Goal: Task Accomplishment & Management: Complete application form

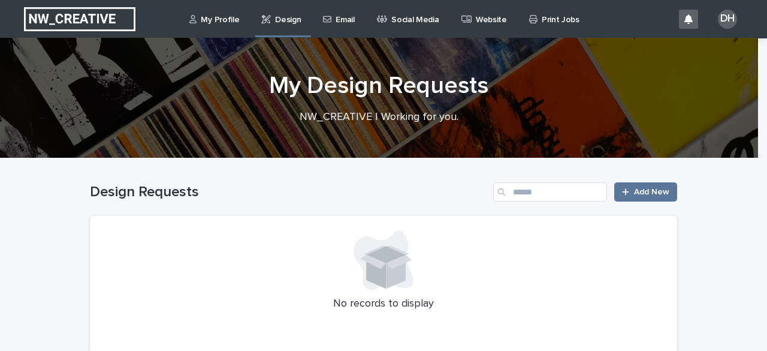
click at [336, 21] on p "Email" at bounding box center [345, 12] width 19 height 25
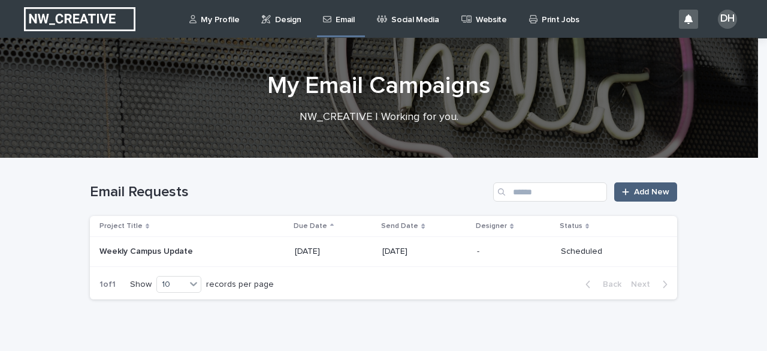
click at [652, 191] on span "Add New" at bounding box center [651, 192] width 35 height 8
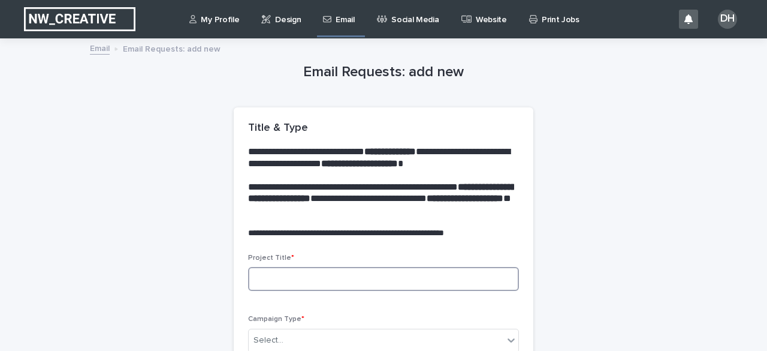
click at [391, 280] on input at bounding box center [383, 279] width 271 height 24
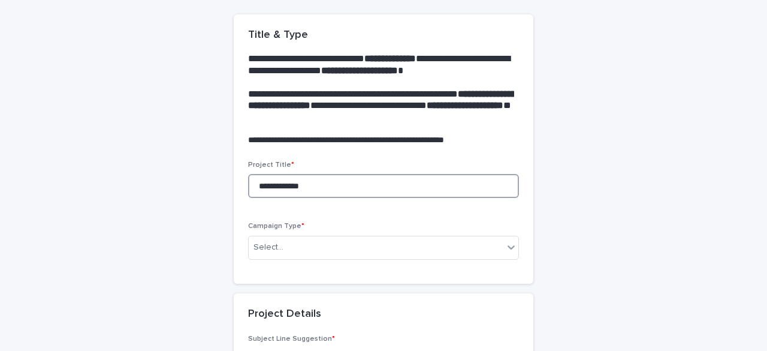
scroll to position [120, 0]
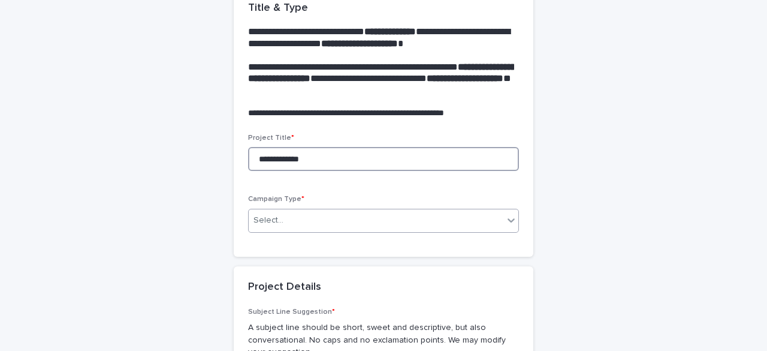
type input "**********"
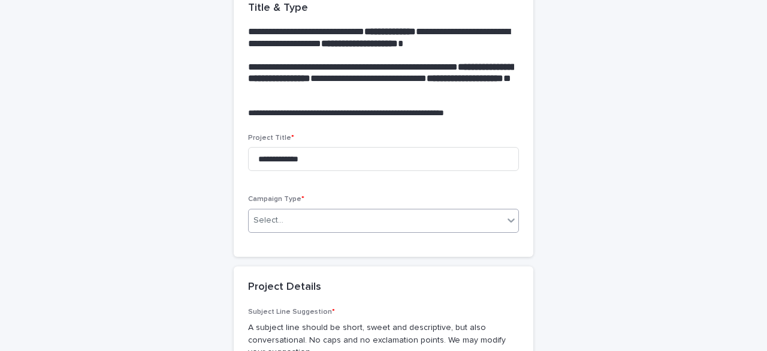
click at [286, 225] on div "Select..." at bounding box center [376, 220] width 255 height 20
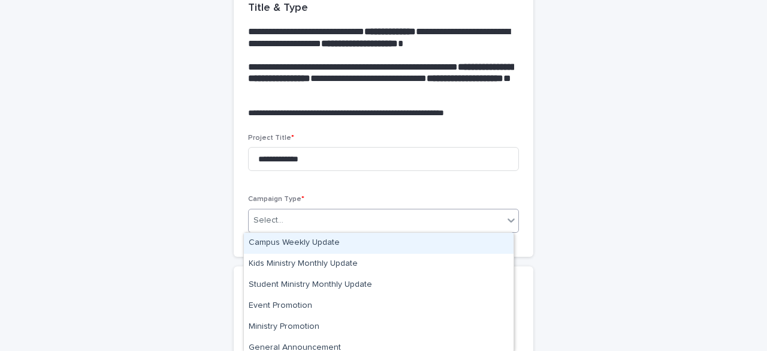
click at [289, 240] on div "Campus Weekly Update" at bounding box center [379, 243] width 270 height 21
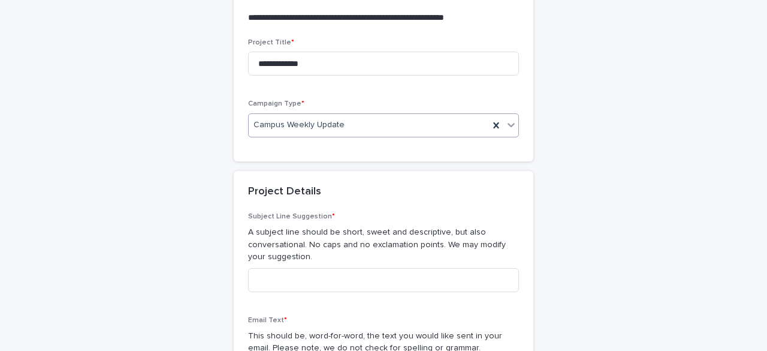
scroll to position [240, 0]
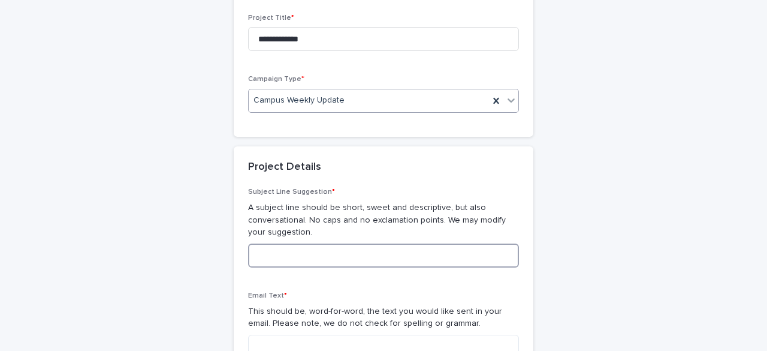
click at [313, 256] on input at bounding box center [383, 255] width 271 height 24
click at [313, 256] on input "**********" at bounding box center [383, 255] width 271 height 24
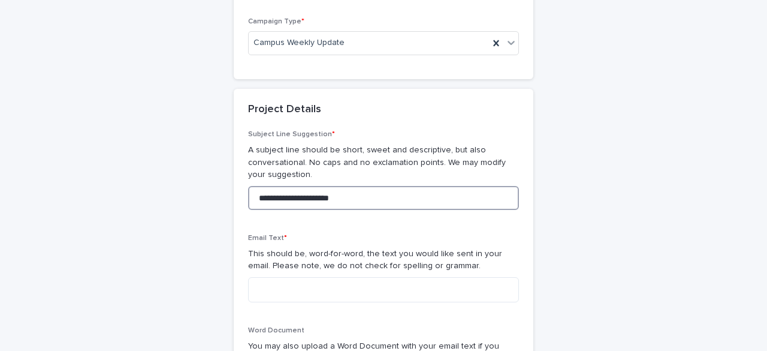
scroll to position [360, 0]
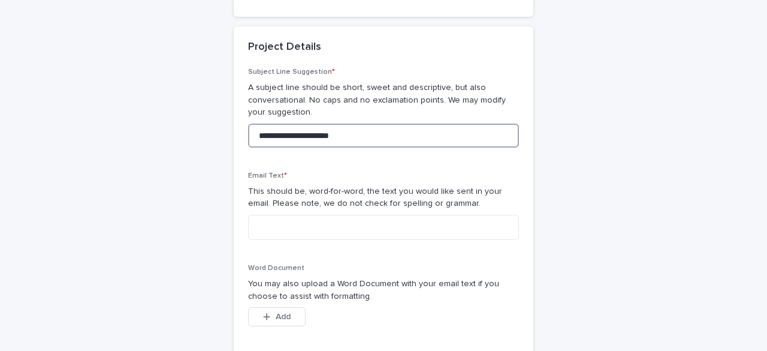
type input "**********"
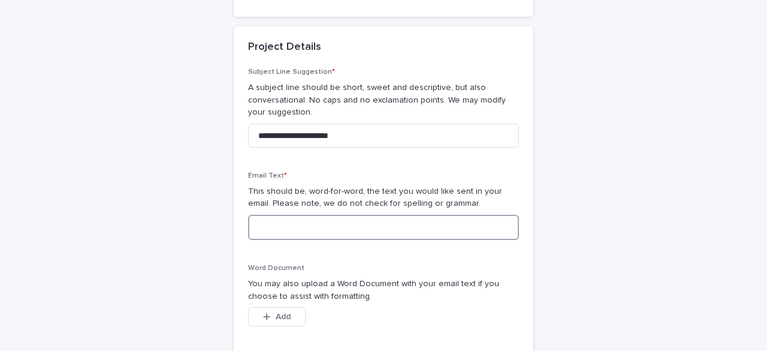
click at [312, 234] on textarea at bounding box center [383, 227] width 271 height 25
paste textarea "**********"
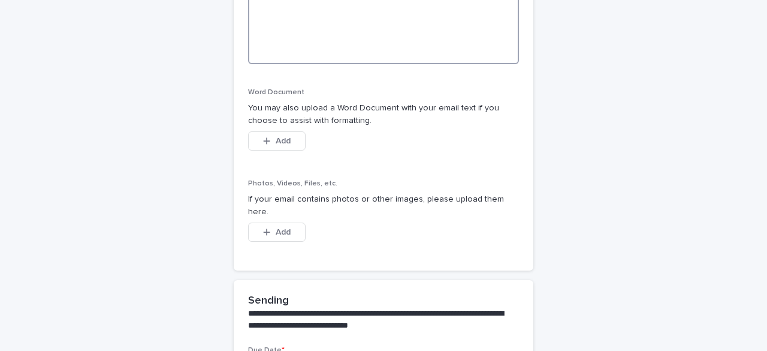
scroll to position [1294, 0]
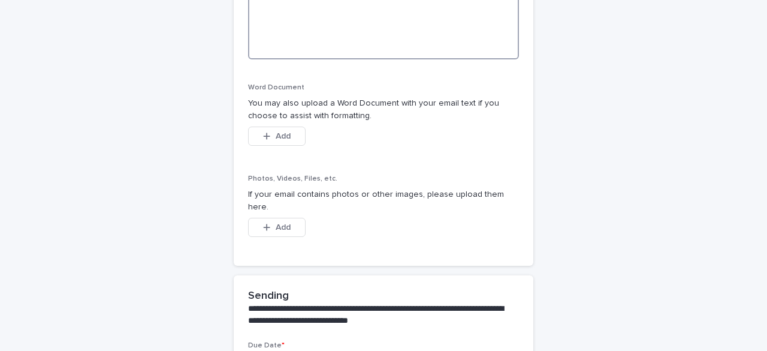
type textarea "**********"
click at [289, 134] on button "Add" at bounding box center [277, 135] width 58 height 19
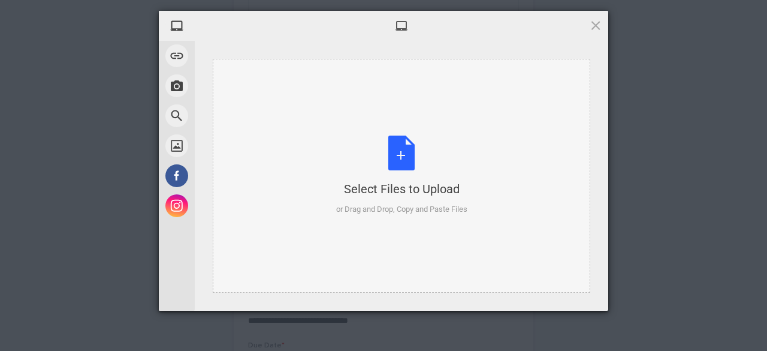
click at [410, 188] on div "Select Files to Upload" at bounding box center [401, 188] width 131 height 17
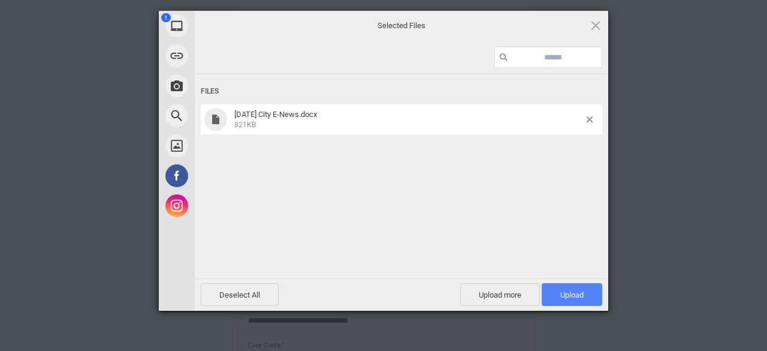
click at [553, 299] on span "Upload 1" at bounding box center [572, 294] width 61 height 23
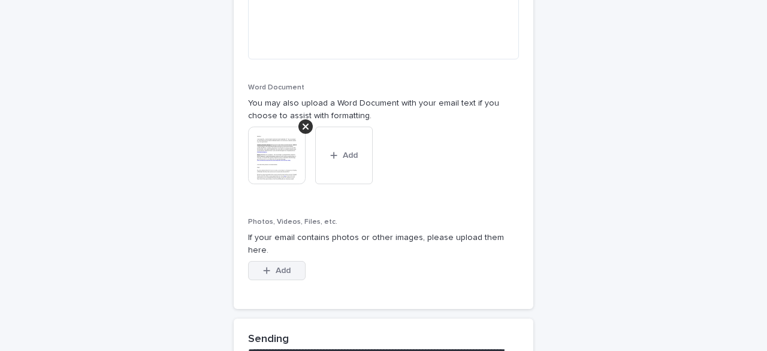
click at [276, 264] on button "Add" at bounding box center [277, 270] width 58 height 19
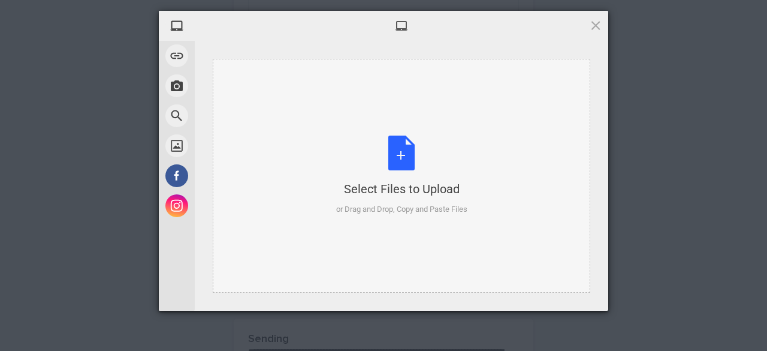
click at [401, 182] on div "Select Files to Upload" at bounding box center [401, 188] width 131 height 17
click at [367, 185] on div "Select Files to Upload" at bounding box center [401, 188] width 131 height 17
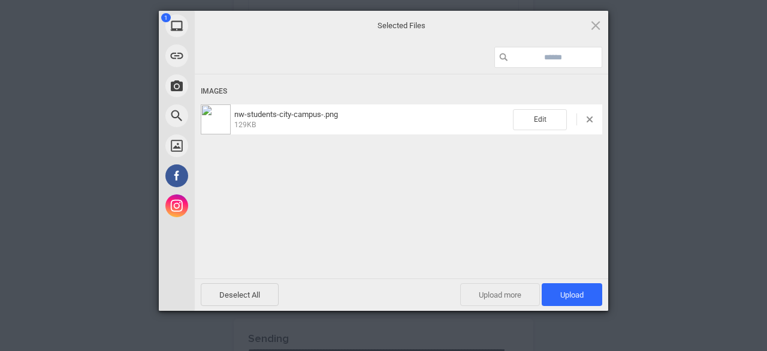
click at [516, 288] on span "Upload more" at bounding box center [500, 294] width 80 height 23
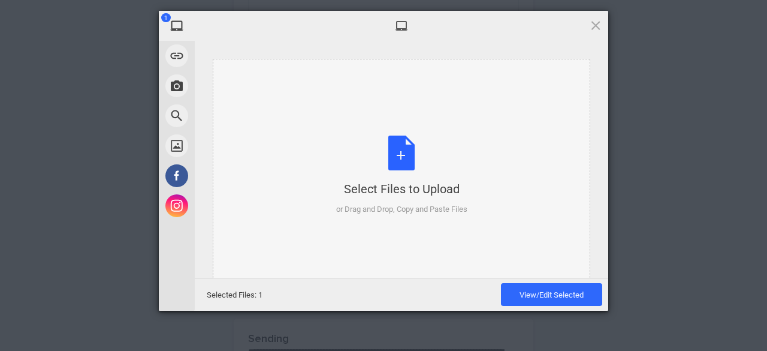
click at [410, 182] on div "Select Files to Upload" at bounding box center [401, 188] width 131 height 17
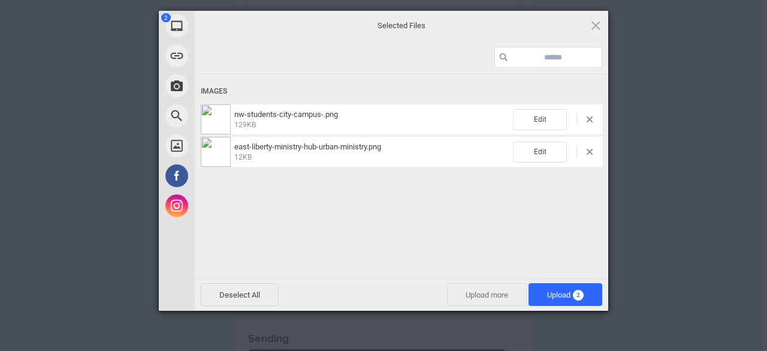
click at [491, 289] on span "Upload more" at bounding box center [487, 294] width 80 height 23
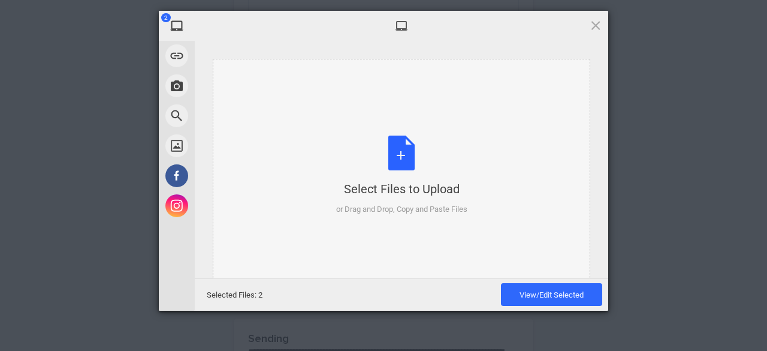
click at [401, 180] on div "Select Files to Upload" at bounding box center [401, 188] width 131 height 17
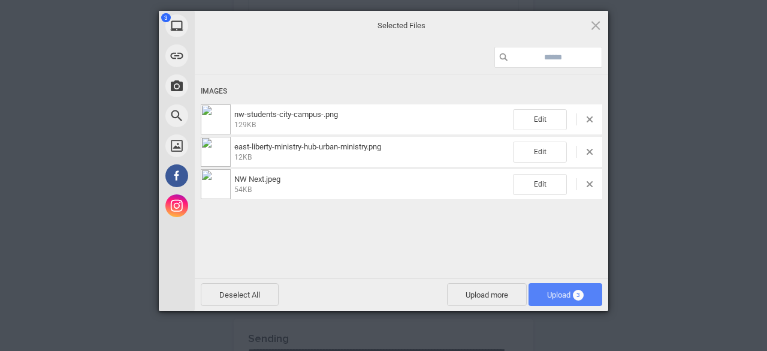
click at [556, 294] on span "Upload 3" at bounding box center [565, 294] width 37 height 9
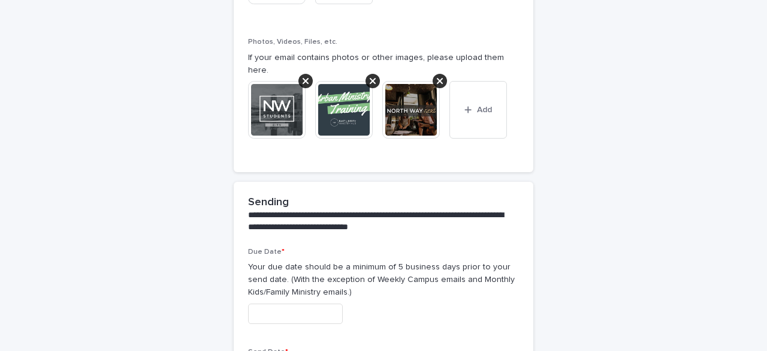
scroll to position [1654, 0]
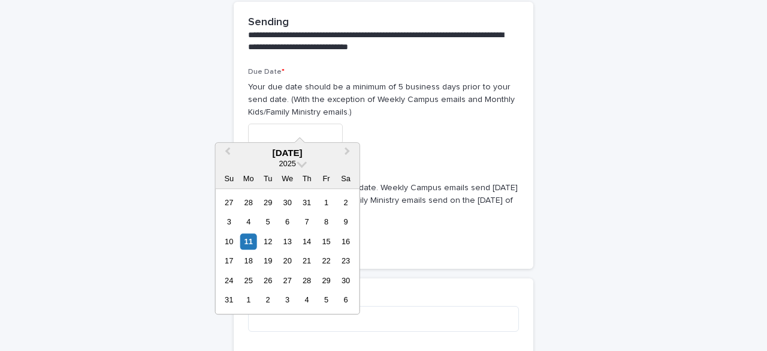
click at [332, 123] on input "text" at bounding box center [295, 133] width 95 height 21
click at [252, 241] on div "11" at bounding box center [248, 241] width 16 height 16
type input "**********"
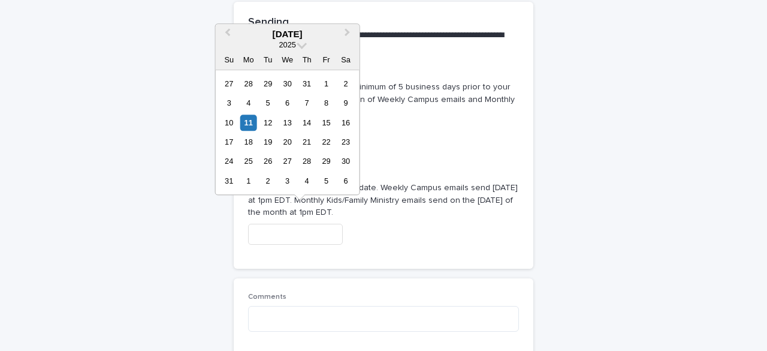
click at [300, 224] on input "text" at bounding box center [295, 234] width 95 height 21
click at [268, 125] on div "12" at bounding box center [268, 122] width 16 height 16
type input "**********"
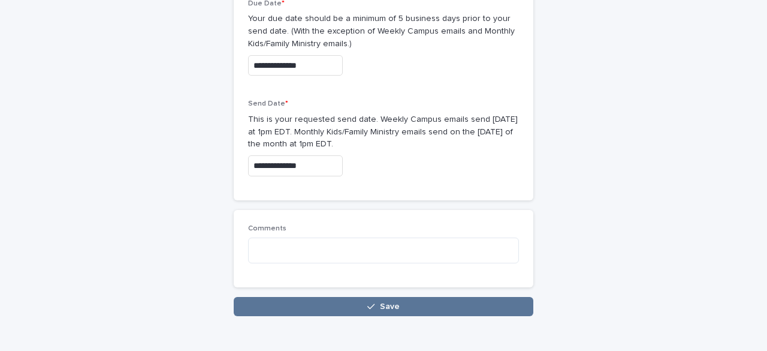
scroll to position [1767, 0]
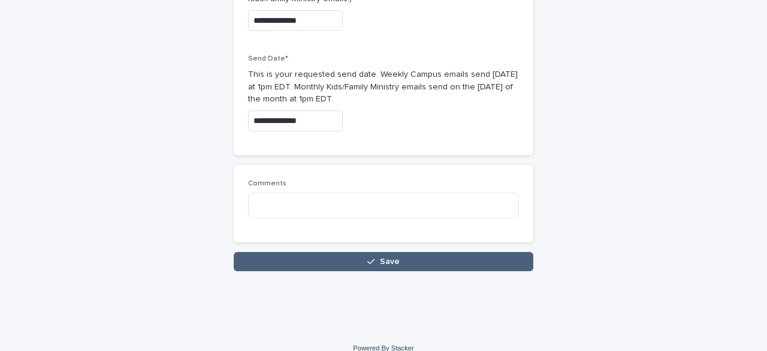
click at [427, 252] on button "Save" at bounding box center [384, 261] width 300 height 19
